Goal: Information Seeking & Learning: Check status

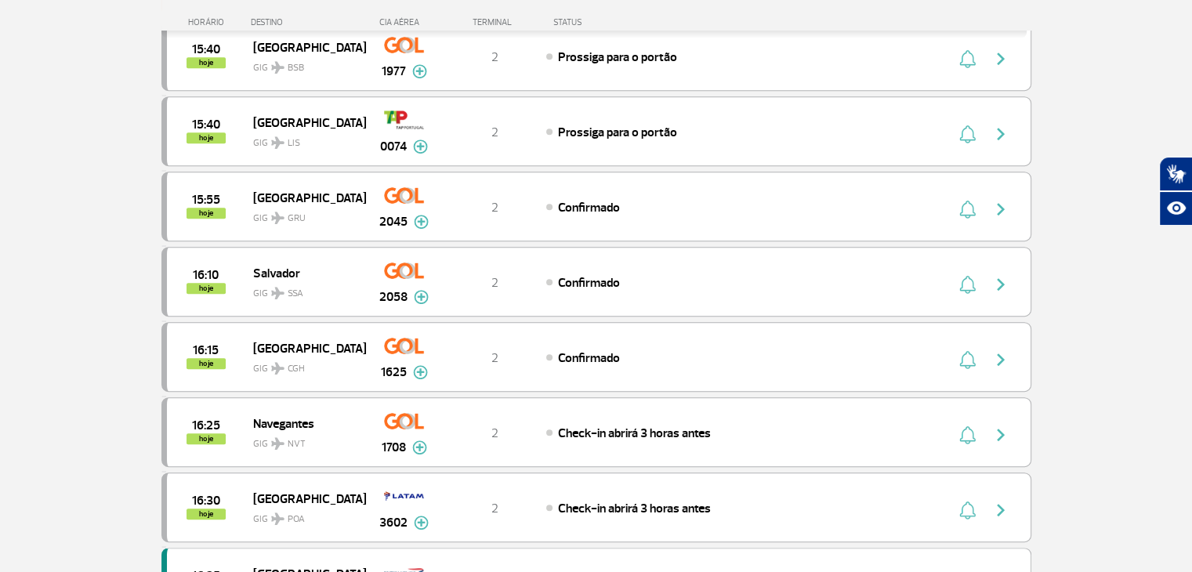
scroll to position [705, 0]
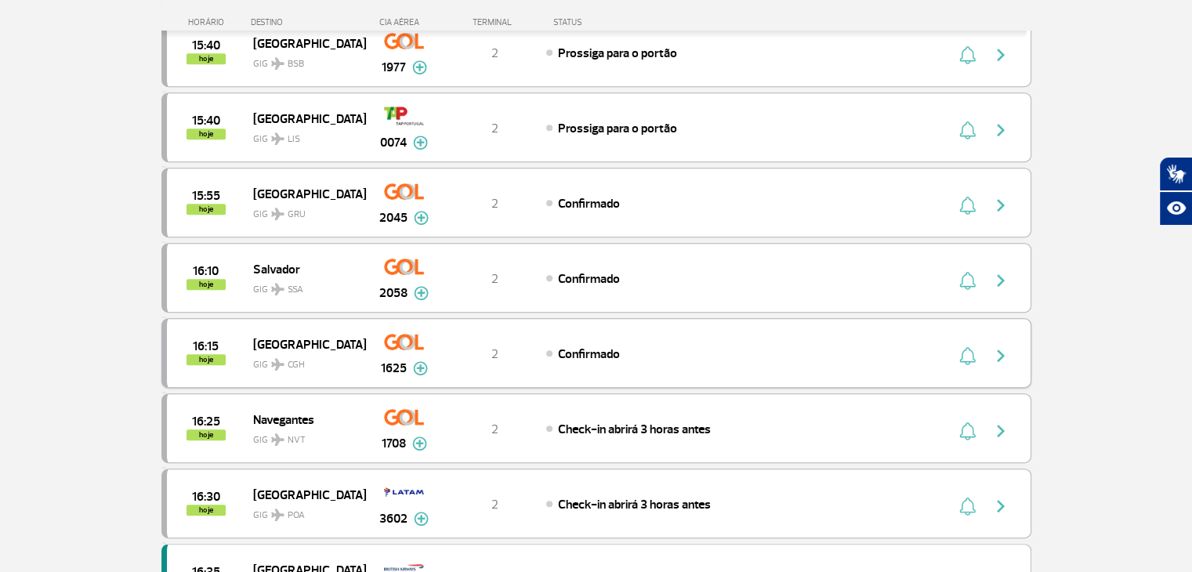
click at [415, 361] on img at bounding box center [420, 368] width 15 height 14
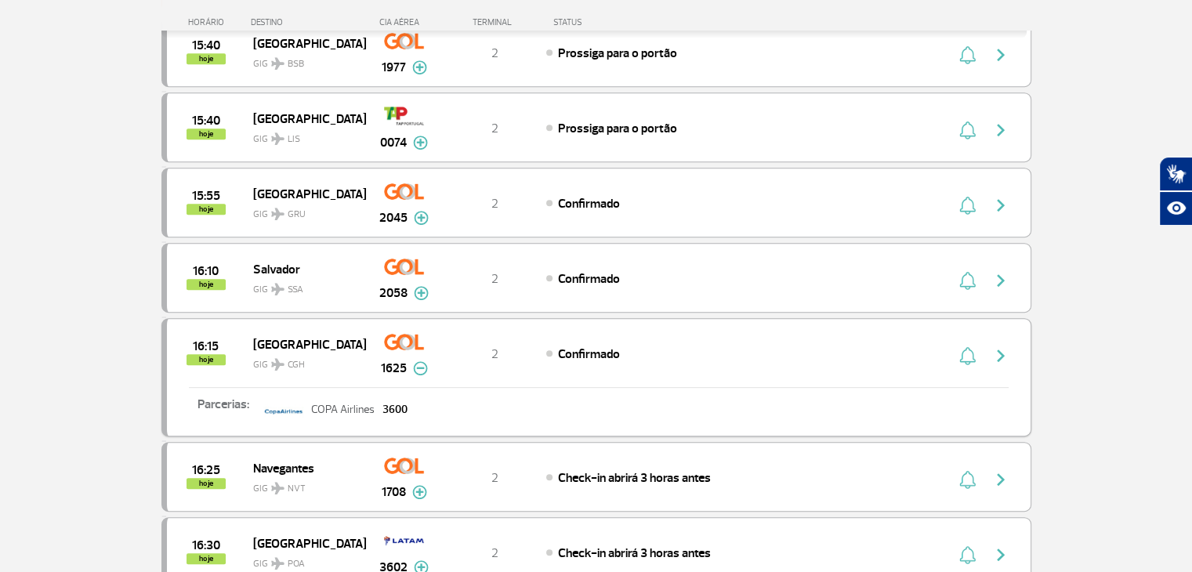
click at [420, 364] on img at bounding box center [420, 368] width 15 height 14
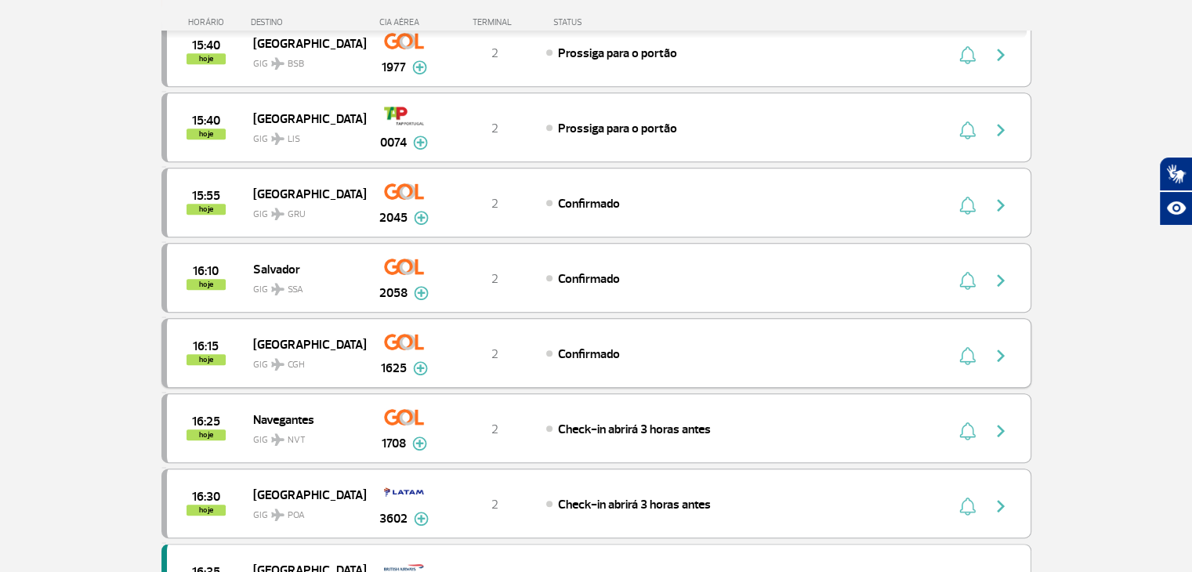
click at [1000, 352] on img "button" at bounding box center [1000, 355] width 19 height 19
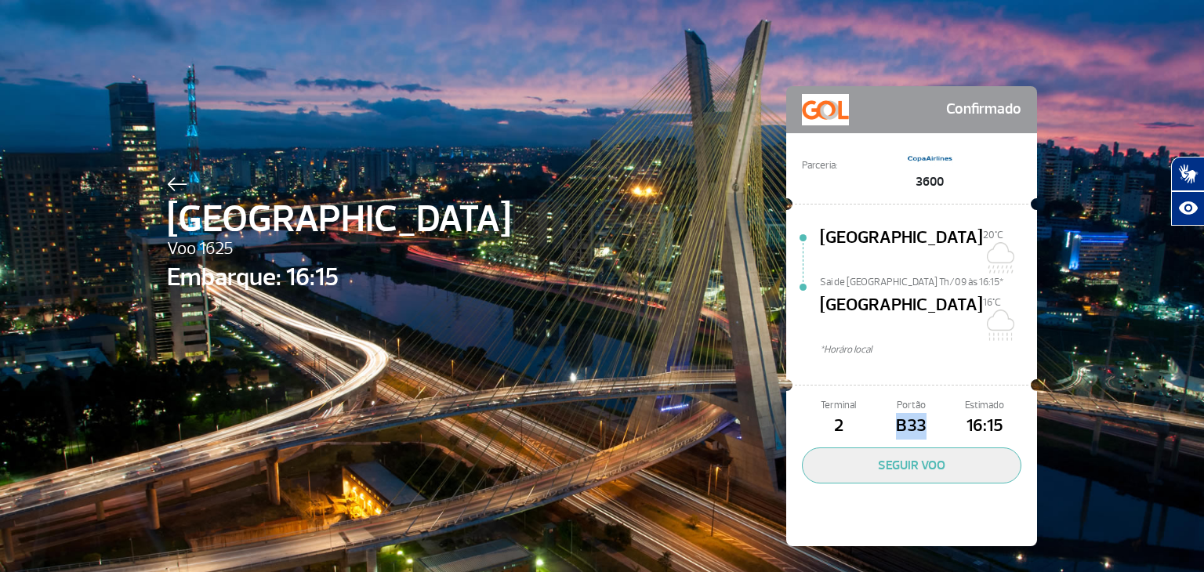
drag, startPoint x: 926, startPoint y: 392, endPoint x: 881, endPoint y: 388, distance: 45.6
click at [881, 413] on span "B33" at bounding box center [911, 426] width 73 height 27
copy span "B33"
click at [597, 317] on div "São Paulo Voo 1625 Embarque: 16:15 Confirmado Parceria: 3600 [GEOGRAPHIC_DATA][…" at bounding box center [601, 292] width 893 height 585
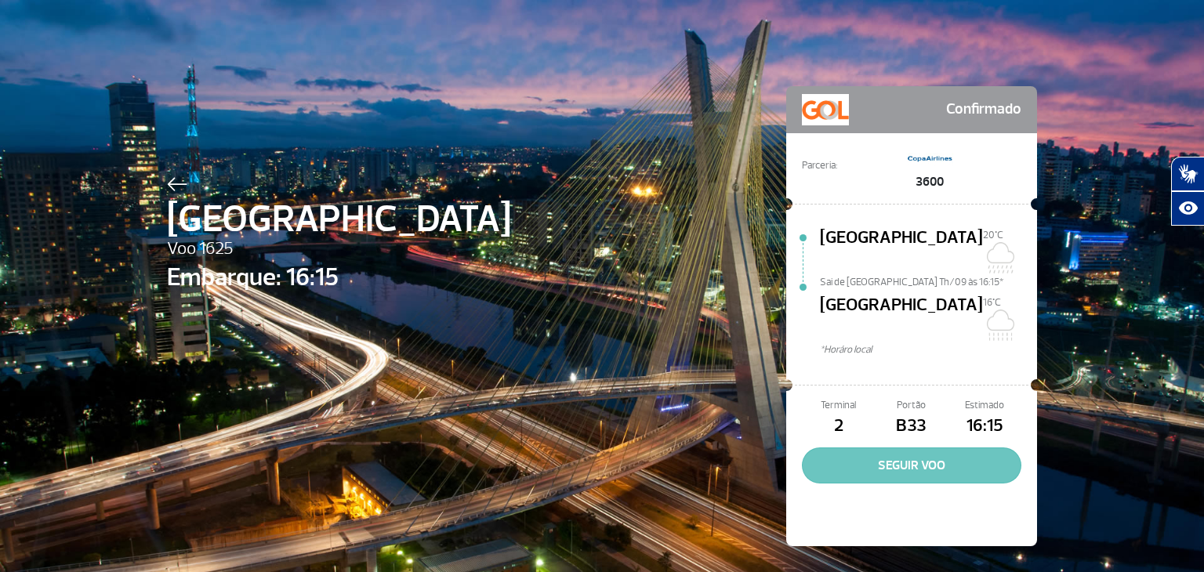
click at [872, 447] on button "SEGUIR VOO" at bounding box center [911, 465] width 219 height 36
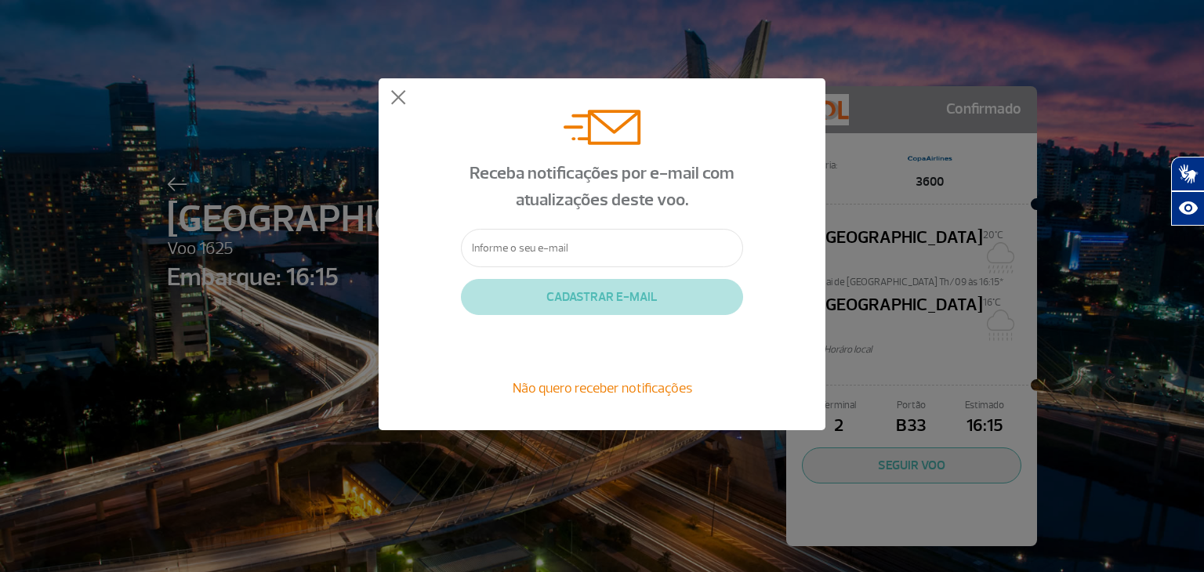
click at [925, 57] on div "Receba notificações por e-mail com atualizações deste voo. CADASTRAR E-MAIL Não…" at bounding box center [602, 254] width 1204 height 509
click at [608, 379] on span "Não quero receber notificações" at bounding box center [602, 387] width 179 height 17
